Goal: Task Accomplishment & Management: Manage account settings

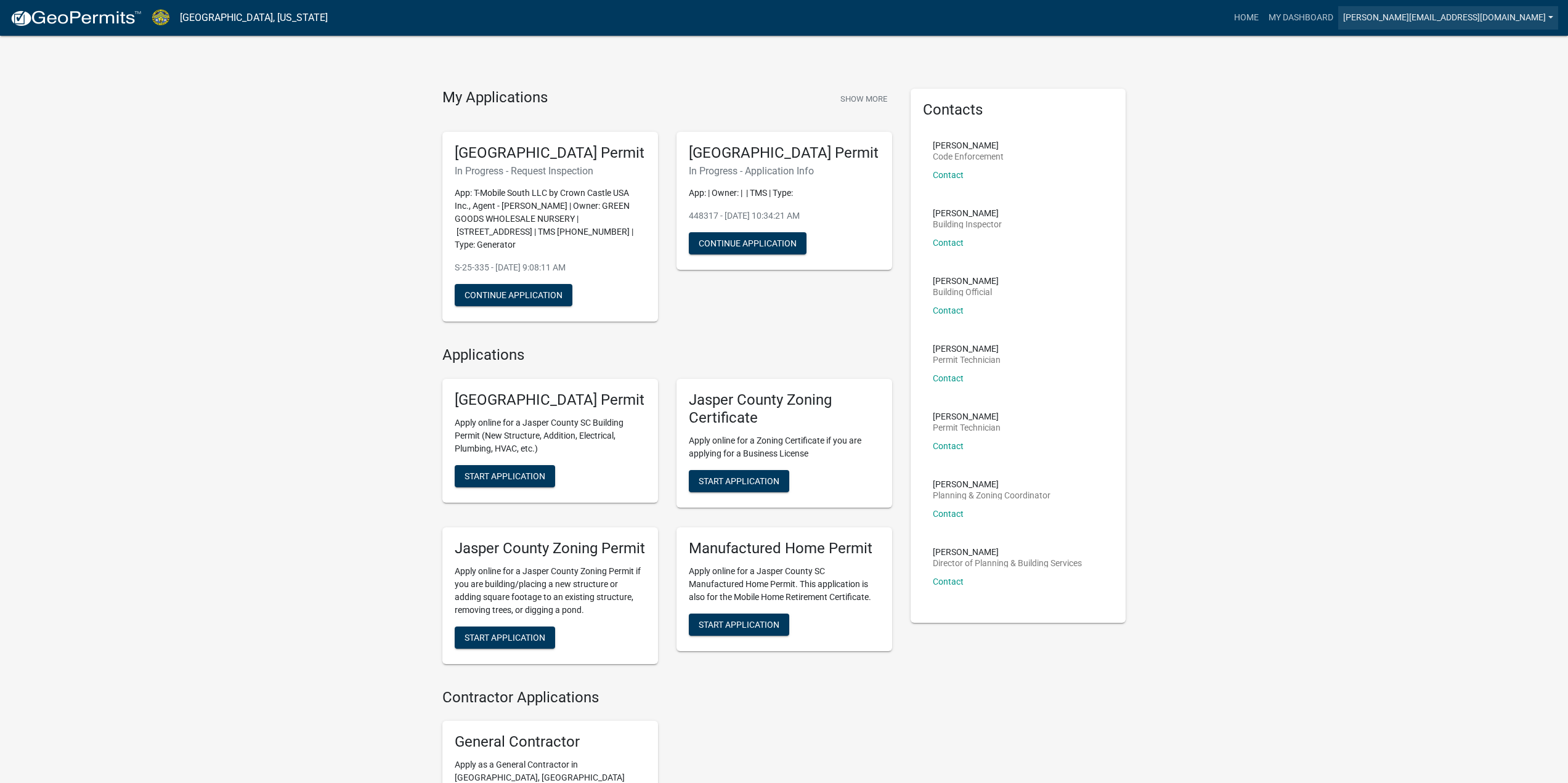
click at [1467, 18] on link "[PERSON_NAME][EMAIL_ADDRESS][DOMAIN_NAME]" at bounding box center [1448, 18] width 220 height 23
click at [1485, 96] on link "Logout" at bounding box center [1509, 91] width 98 height 29
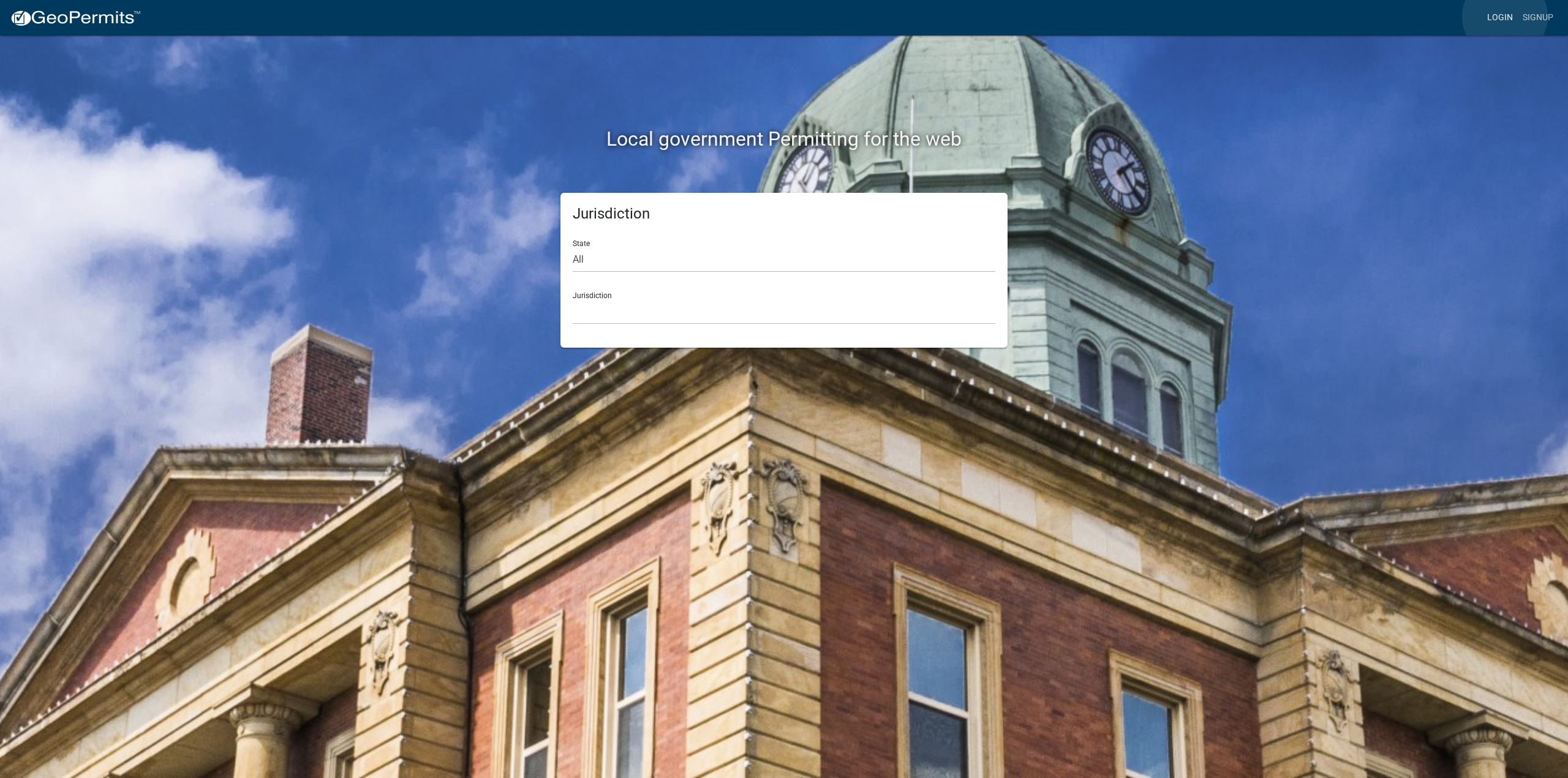
click at [1505, 16] on link "Login" at bounding box center [1500, 17] width 36 height 23
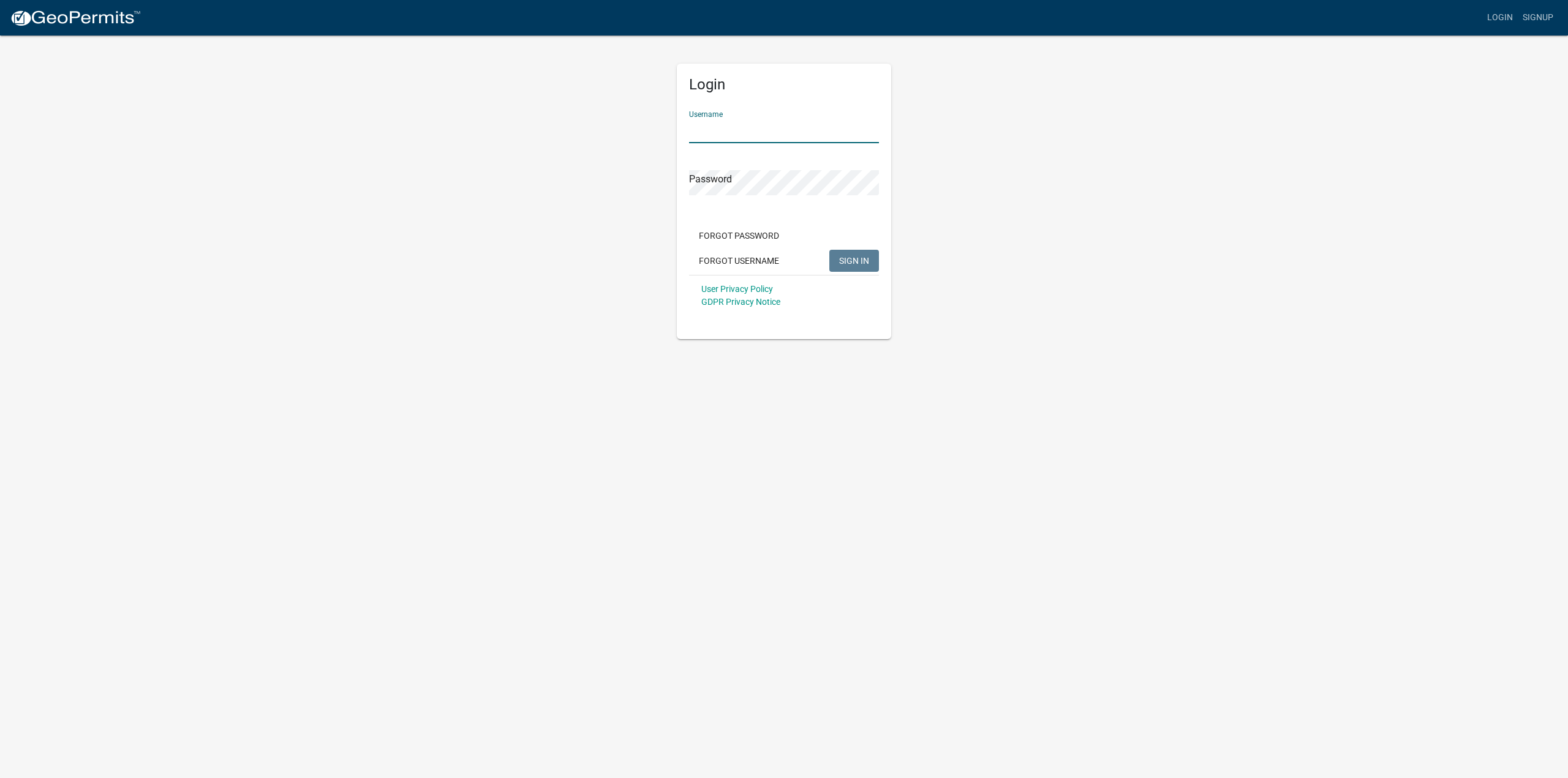
click at [732, 138] on input "Username" at bounding box center [784, 131] width 190 height 25
type input "[PERSON_NAME][EMAIL_ADDRESS][DOMAIN_NAME]"
click at [848, 264] on span "SIGN IN" at bounding box center [854, 261] width 30 height 10
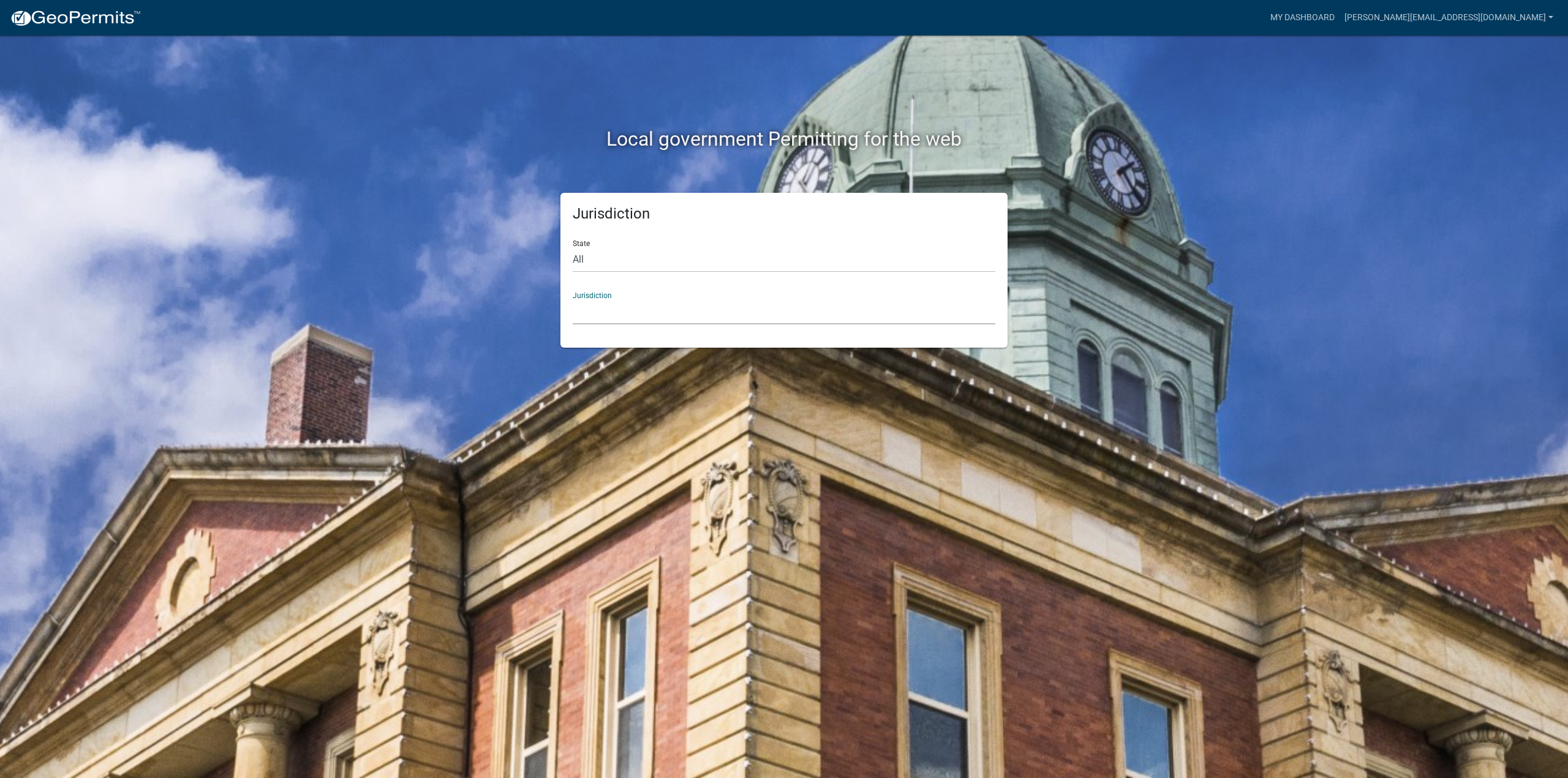
click at [593, 316] on select "[GEOGRAPHIC_DATA], [US_STATE] [GEOGRAPHIC_DATA], [US_STATE][PERSON_NAME][GEOGRA…" at bounding box center [784, 312] width 423 height 25
